Goal: Find specific page/section: Find specific page/section

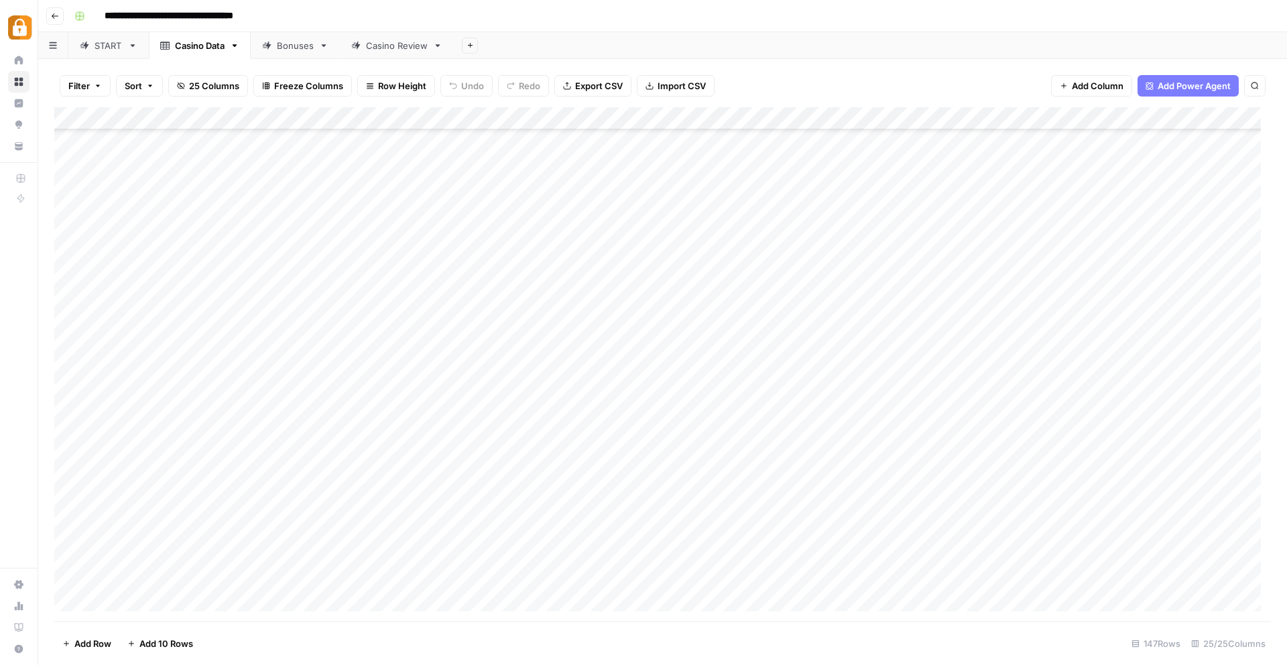
scroll to position [2889, 0]
